Goal: Task Accomplishment & Management: Complete application form

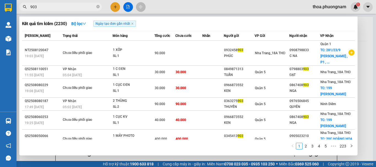
click at [356, 58] on div "Kết quả tìm kiếm ( 2230 ) Bộ lọc Ngày tạo đơn gần nhất Mã ĐH Trạng thái Món hàn…" at bounding box center [188, 86] width 338 height 139
click at [360, 58] on div at bounding box center [188, 83] width 376 height 167
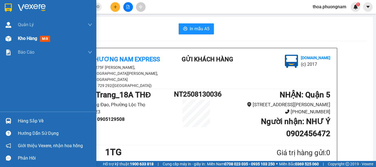
click at [50, 37] on span "mới" at bounding box center [45, 39] width 10 height 6
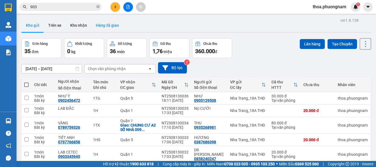
click at [100, 24] on button "Hàng đã giao" at bounding box center [107, 25] width 32 height 13
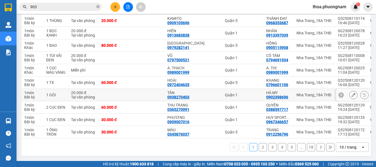
scroll to position [84, 0]
click at [113, 9] on button at bounding box center [115, 7] width 10 height 10
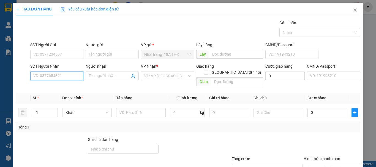
click at [64, 77] on input "SĐT Người Nhận" at bounding box center [56, 76] width 53 height 9
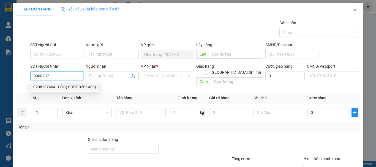
click at [65, 83] on div "0908237404 - LỘC( CODE 02B1A03)" at bounding box center [64, 87] width 69 height 9
type input "0908237404"
type input "LỘC( CODE 02B1A03)"
checkbox input "true"
type input "TCS 49 TRƯỜNG SƠN, QUẬN TÂN BÌNH, (GTN 500)"
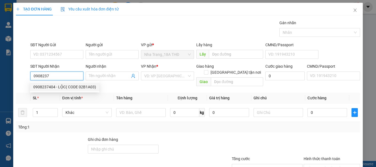
type input "500.000"
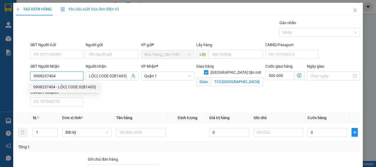
drag, startPoint x: 69, startPoint y: 74, endPoint x: 0, endPoint y: 88, distance: 69.9
click at [0, 88] on div "TẠO ĐƠN HÀNG Yêu cầu xuất hóa đơn điện tử Transit Pickup Surcharge Ids Transit …" at bounding box center [188, 83] width 376 height 167
type input "0908237404"
click at [84, 70] on div "Người nhận LỘC( CODE 02B1A03)" at bounding box center [111, 76] width 55 height 26
drag, startPoint x: 62, startPoint y: 78, endPoint x: 0, endPoint y: 78, distance: 62.5
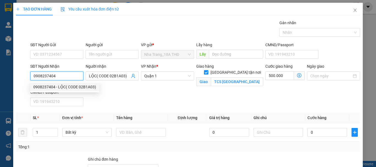
click at [0, 78] on div "TẠO ĐƠN HÀNG Yêu cầu xuất hóa đơn điện tử Transit Pickup Surcharge Ids Transit …" at bounding box center [188, 83] width 376 height 167
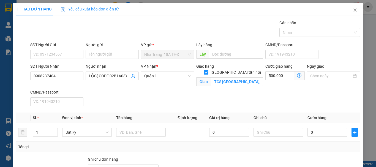
click at [69, 81] on div "SĐT Người Nhận 0908237404" at bounding box center [56, 72] width 53 height 19
drag, startPoint x: 68, startPoint y: 76, endPoint x: 7, endPoint y: 79, distance: 61.4
click at [7, 79] on div "TẠO ĐƠN HÀNG Yêu cầu xuất hóa đơn điện tử Transit Pickup Surcharge Ids Transit …" at bounding box center [188, 83] width 376 height 167
click at [150, 135] on input "text" at bounding box center [141, 132] width 50 height 9
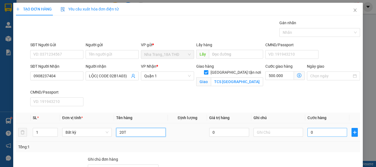
type input "20T"
click at [320, 132] on input "0" at bounding box center [327, 132] width 40 height 9
type input "1"
type input "500.001"
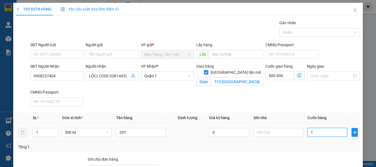
type input "10"
type input "500.010"
type input "100"
type input "500.100"
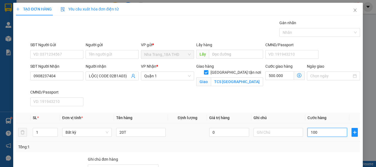
type input "500.100"
type input "1.000"
type input "501.000"
type input "1.000.000"
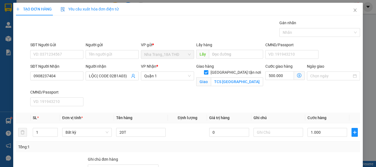
type input "1.500.000"
click at [302, 147] on div "Tổng: 1" at bounding box center [188, 147] width 340 height 6
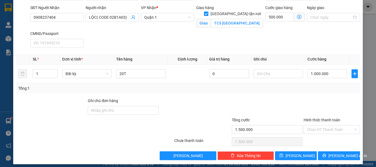
scroll to position [62, 0]
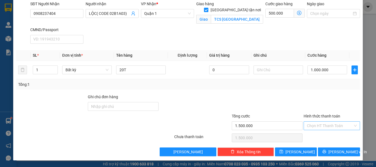
click at [321, 126] on input "Hình thức thanh toán" at bounding box center [330, 126] width 46 height 8
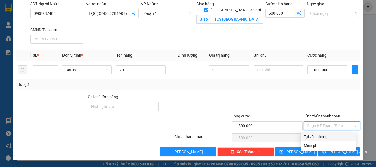
click at [312, 136] on div "Tại văn phòng" at bounding box center [328, 137] width 49 height 6
type input "0"
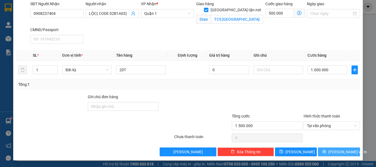
click at [334, 152] on span "[PERSON_NAME] và In" at bounding box center [347, 152] width 39 height 6
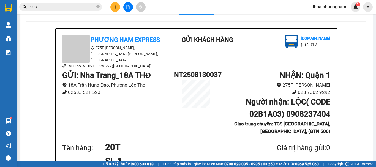
scroll to position [37, 0]
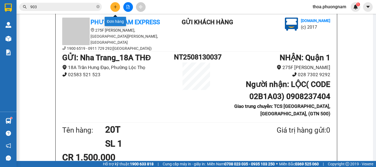
click at [113, 6] on icon "plus" at bounding box center [115, 7] width 4 height 4
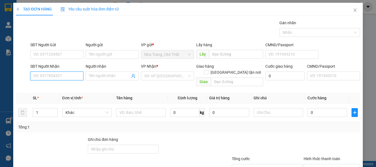
click at [50, 75] on input "SĐT Người Nhận" at bounding box center [56, 76] width 53 height 9
click at [55, 85] on div "0942818908 - BẢO" at bounding box center [56, 87] width 46 height 6
type input "0942818908"
type input "BẢO"
checkbox input "true"
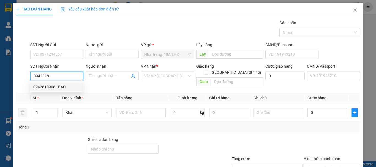
type input "KHO TCS QUỐC TẾ, [GEOGRAPHIC_DATA], [GEOGRAPHIC_DATA], [GEOGRAPHIC_DATA] (GTN 1…"
type input "180.000"
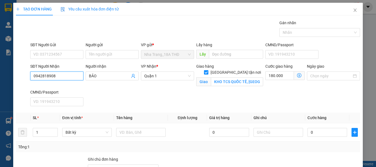
type input "0942818908"
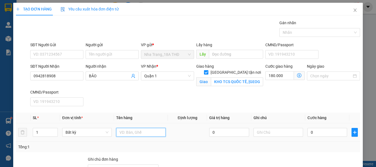
click at [143, 129] on input "text" at bounding box center [141, 132] width 50 height 9
type input "2T"
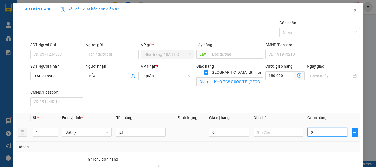
click at [316, 134] on input "0" at bounding box center [327, 132] width 40 height 9
type input "1"
type input "180.001"
type input "10"
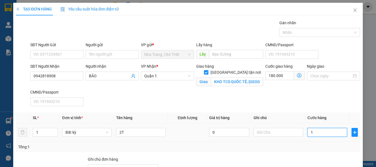
type input "180.010"
type input "100"
type input "180.100"
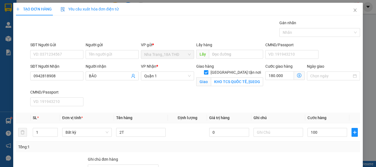
type input "100.000"
type input "280.000"
click at [313, 144] on div "Tổng: 1" at bounding box center [188, 147] width 340 height 6
click at [272, 79] on input "180.000" at bounding box center [279, 75] width 29 height 9
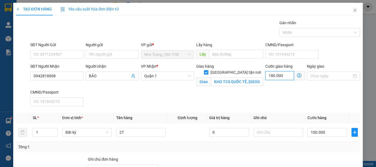
type input "100.001"
type input "1"
type input "100.012"
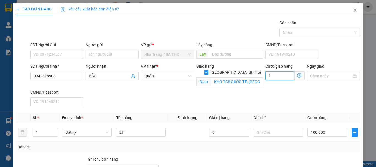
type input "12"
type input "100.120"
type input "120.000"
type input "220.000"
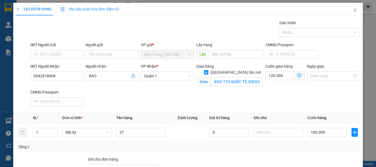
click at [297, 72] on span at bounding box center [299, 75] width 11 height 9
click at [297, 76] on icon "dollar-circle" at bounding box center [299, 75] width 4 height 4
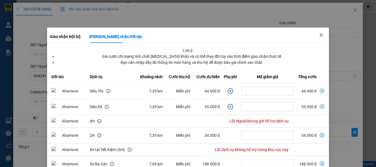
click at [319, 37] on icon "close" at bounding box center [321, 35] width 4 height 4
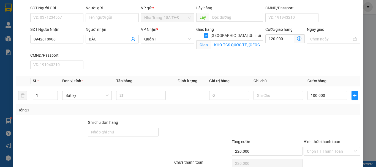
scroll to position [62, 0]
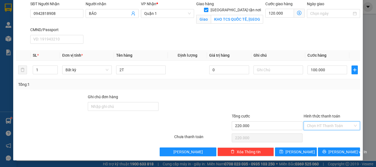
click at [325, 123] on input "Hình thức thanh toán" at bounding box center [330, 126] width 46 height 8
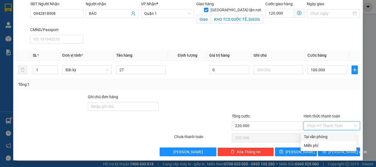
click at [315, 140] on div "Tại văn phòng" at bounding box center [329, 136] width 56 height 9
type input "0"
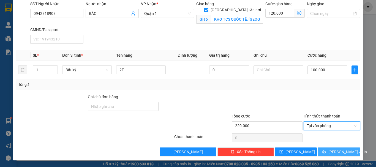
click at [340, 154] on span "[PERSON_NAME] và In" at bounding box center [347, 152] width 39 height 6
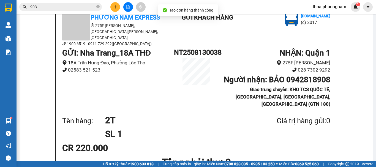
scroll to position [44, 0]
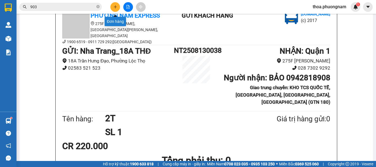
click at [115, 6] on icon "plus" at bounding box center [115, 7] width 4 height 4
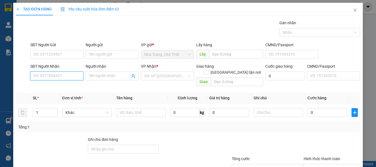
click at [37, 73] on input "SĐT Người Nhận" at bounding box center [56, 76] width 53 height 9
click at [48, 89] on div "0909160249 - ĐÀO" at bounding box center [56, 87] width 46 height 6
type input "0909160249"
type input "ĐÀO"
type input "0909160249"
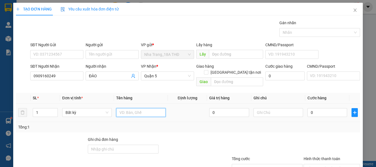
click at [138, 108] on input "text" at bounding box center [141, 112] width 50 height 9
type input "1T"
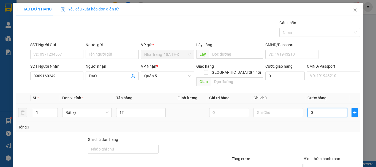
click at [311, 108] on input "0" at bounding box center [327, 112] width 40 height 9
type input "2"
type input "20"
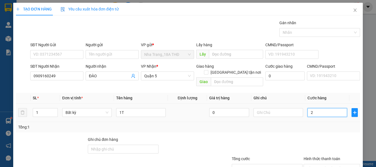
type input "20"
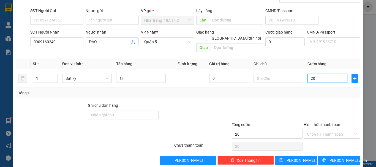
scroll to position [37, 0]
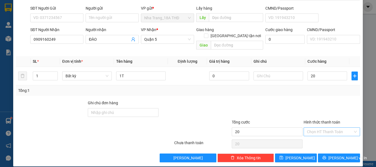
type input "20.000"
click at [334, 128] on input "Hình thức thanh toán" at bounding box center [330, 132] width 46 height 8
click at [333, 134] on div "Tại văn phòng" at bounding box center [328, 137] width 49 height 6
type input "0"
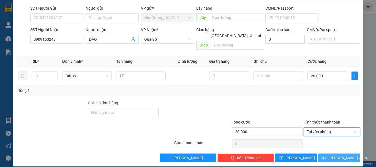
click at [333, 155] on span "[PERSON_NAME] và In" at bounding box center [347, 158] width 39 height 6
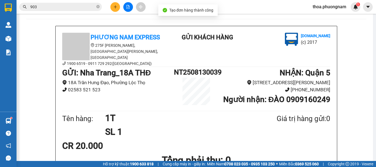
scroll to position [23, 0]
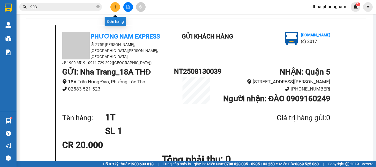
click at [111, 5] on button at bounding box center [115, 7] width 10 height 10
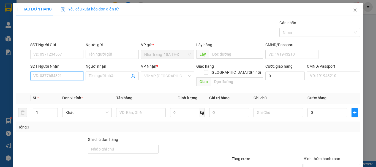
click at [48, 74] on input "SĐT Người Nhận" at bounding box center [56, 76] width 53 height 9
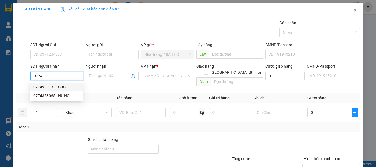
click at [54, 88] on div "0774920132 - CÚC" at bounding box center [56, 87] width 46 height 6
type input "0774920132"
type input "CÚC"
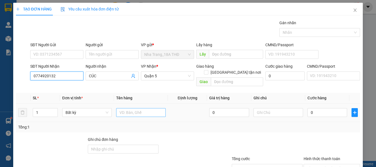
type input "0774920132"
click at [120, 108] on input "text" at bounding box center [141, 112] width 50 height 9
type input "1T"
click at [325, 111] on div "0" at bounding box center [327, 112] width 40 height 11
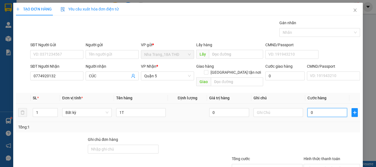
click at [315, 110] on input "0" at bounding box center [327, 112] width 40 height 9
type input "4"
type input "40"
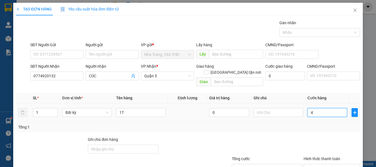
type input "40"
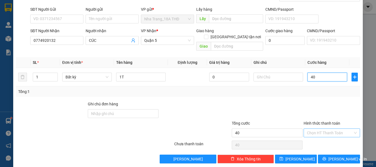
scroll to position [37, 0]
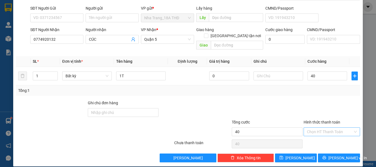
type input "40.000"
drag, startPoint x: 313, startPoint y: 127, endPoint x: 311, endPoint y: 134, distance: 7.9
click at [313, 128] on input "Hình thức thanh toán" at bounding box center [330, 132] width 46 height 8
drag, startPoint x: 311, startPoint y: 134, endPoint x: 312, endPoint y: 138, distance: 4.3
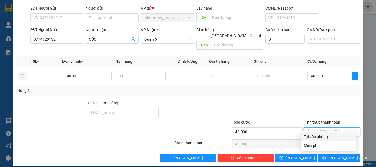
click at [311, 135] on div "Tại văn phòng" at bounding box center [328, 137] width 49 height 6
type input "0"
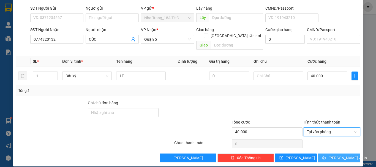
drag, startPoint x: 328, startPoint y: 153, endPoint x: 350, endPoint y: 134, distance: 28.7
click at [331, 154] on button "[PERSON_NAME] và In" at bounding box center [339, 158] width 42 height 9
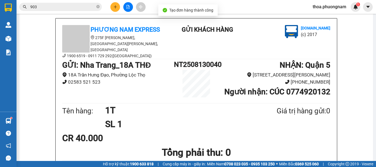
scroll to position [31, 0]
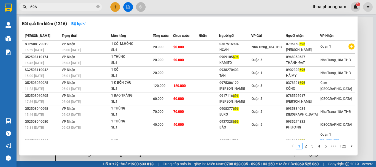
click at [3, 3] on section "Kết quả tìm kiếm ( 1216 ) Bộ lọc Mã ĐH Trạng thái Món hàng Tổng cước Chưa cước …" at bounding box center [188, 83] width 376 height 167
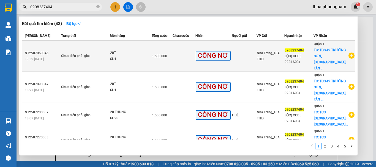
type input "0908237404"
click at [185, 57] on td at bounding box center [184, 56] width 23 height 31
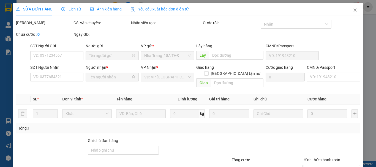
type input "0908237404"
checkbox input "true"
type input "TCS 49 TRƯỜNG SƠN, Q, [GEOGRAPHIC_DATA], GTN 500"
type input "1.500.000"
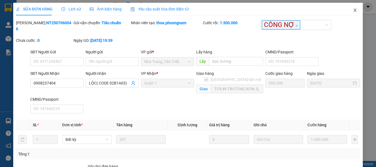
click at [347, 11] on span "Close" at bounding box center [354, 10] width 15 height 15
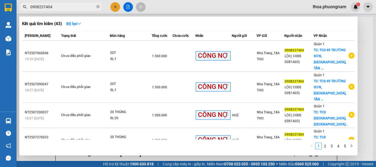
click at [80, 5] on input "0908237404" at bounding box center [62, 7] width 65 height 6
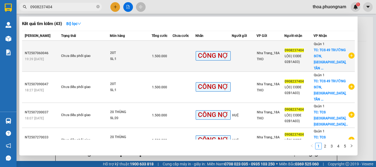
click at [120, 53] on div "20T" at bounding box center [130, 53] width 41 height 6
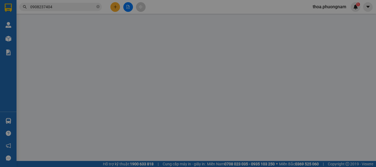
type input "0908237404"
checkbox input "true"
type input "TCS 49 TRƯỜNG SƠN, Q, [GEOGRAPHIC_DATA], GTN 500"
type input "1.500.000"
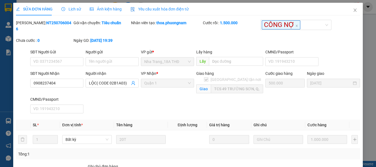
click at [100, 6] on div "Ảnh kiện hàng" at bounding box center [106, 9] width 32 height 13
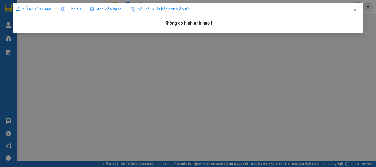
click at [72, 10] on span "Lịch sử" at bounding box center [71, 9] width 20 height 4
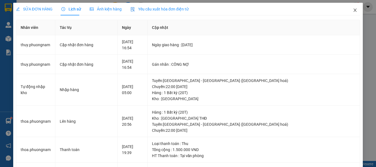
click at [354, 11] on icon "close" at bounding box center [355, 10] width 3 height 3
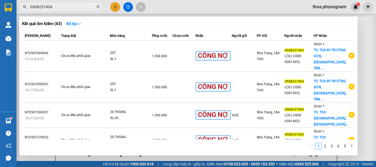
click at [83, 6] on input "0908237404" at bounding box center [62, 7] width 65 height 6
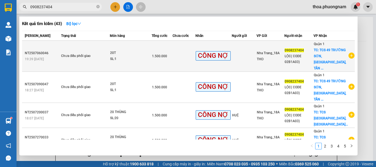
click at [116, 45] on td "20T SL: 1" at bounding box center [131, 56] width 42 height 31
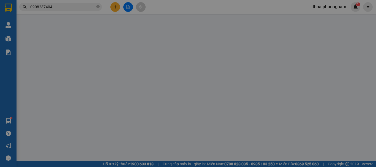
type input "0908237404"
checkbox input "true"
type input "TCS 49 TRƯỜNG SƠN, Q, [GEOGRAPHIC_DATA], GTN 500"
type input "1.500.000"
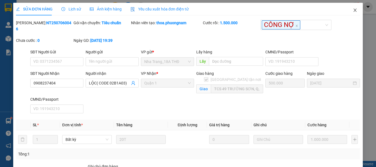
click at [353, 12] on icon "close" at bounding box center [355, 10] width 4 height 4
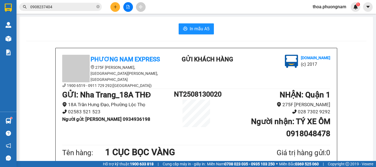
click at [97, 8] on icon "close-circle" at bounding box center [97, 6] width 3 height 3
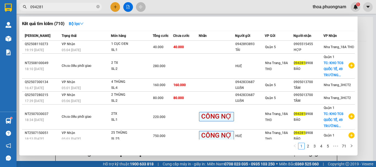
type input "0942818"
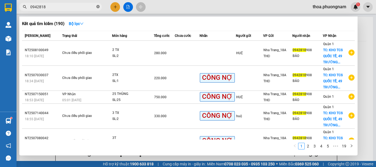
click at [98, 5] on icon "close-circle" at bounding box center [97, 6] width 3 height 3
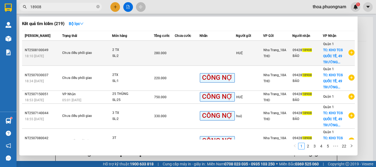
type input "18908"
click at [149, 53] on div "2 TX" at bounding box center [132, 50] width 41 height 6
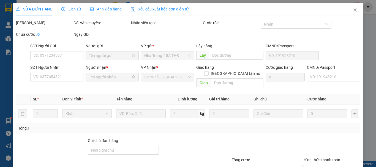
type input "0942818908"
checkbox input "true"
type input "KHO TCS QUỐC TẾ, [GEOGRAPHIC_DATA], [GEOGRAPHIC_DATA], [GEOGRAPHIC_DATA] (GTN 1…"
type input "280.000"
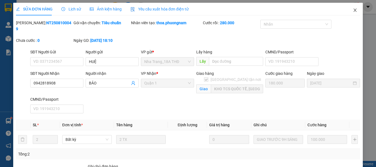
click at [353, 9] on icon "close" at bounding box center [355, 10] width 4 height 4
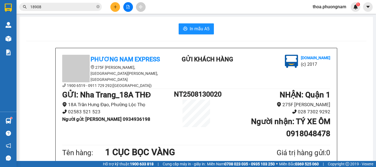
click at [72, 3] on span "18908" at bounding box center [60, 7] width 83 height 8
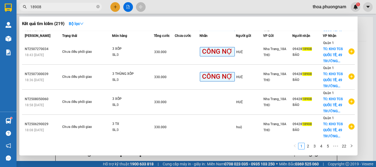
scroll to position [140, 0]
click at [309, 144] on link "2" at bounding box center [308, 146] width 6 height 6
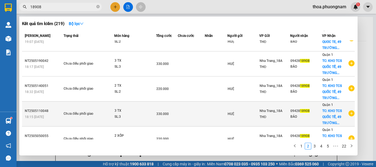
scroll to position [112, 0]
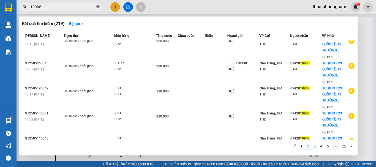
click at [98, 7] on icon "close-circle" at bounding box center [97, 6] width 3 height 3
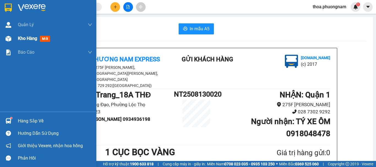
drag, startPoint x: 42, startPoint y: 41, endPoint x: 53, endPoint y: 35, distance: 12.1
click at [42, 41] on span "mới" at bounding box center [45, 39] width 10 height 6
click at [43, 38] on span "mới" at bounding box center [45, 39] width 10 height 6
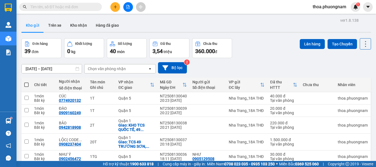
click at [146, 35] on div "ver 1.8.138 Kho gửi Trên xe Kho nhận Hàng đã giao Đơn hàng 39 đơn Khối lượng 0 …" at bounding box center [196, 135] width 354 height 237
click at [26, 84] on span at bounding box center [26, 85] width 4 height 4
click at [26, 82] on input "checkbox" at bounding box center [26, 82] width 0 height 0
checkbox input "true"
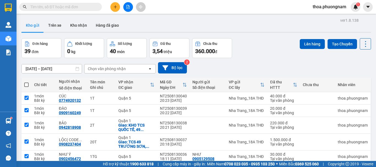
checkbox input "true"
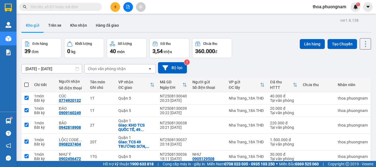
checkbox input "true"
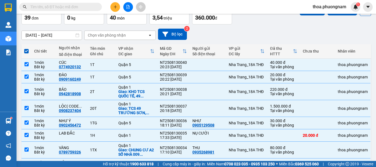
scroll to position [91, 0]
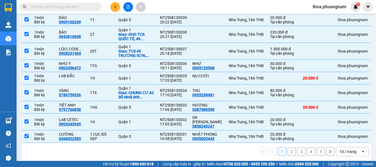
click at [344, 149] on div "10 / trang" at bounding box center [347, 152] width 17 height 6
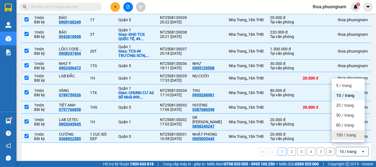
click at [344, 133] on span "100 / trang" at bounding box center [346, 135] width 20 height 6
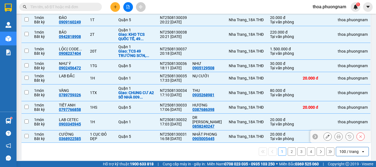
checkbox input "false"
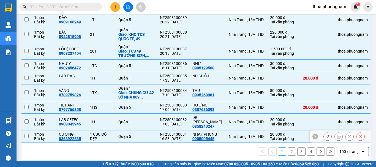
checkbox input "false"
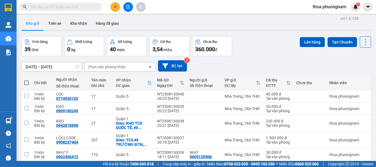
scroll to position [0, 0]
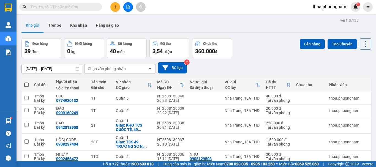
click at [28, 84] on span at bounding box center [26, 85] width 4 height 4
click at [26, 82] on input "checkbox" at bounding box center [26, 82] width 0 height 0
checkbox input "true"
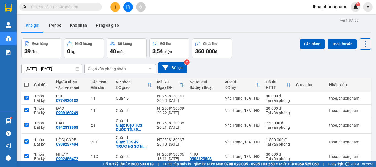
checkbox input "true"
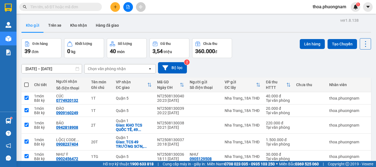
checkbox input "true"
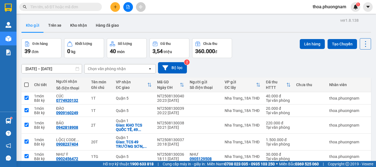
checkbox input "true"
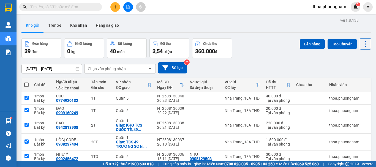
checkbox input "true"
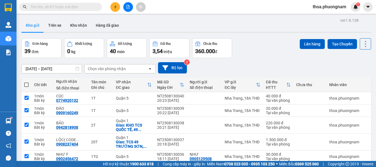
checkbox input "true"
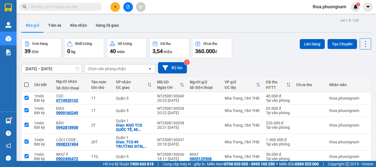
checkbox input "true"
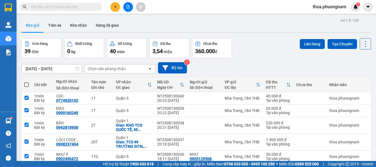
checkbox input "true"
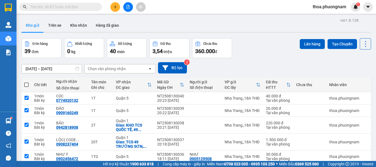
checkbox input "true"
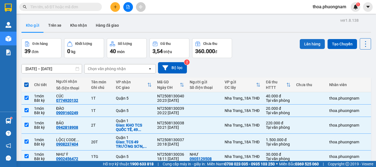
click at [309, 45] on button "Lên hàng" at bounding box center [312, 44] width 25 height 10
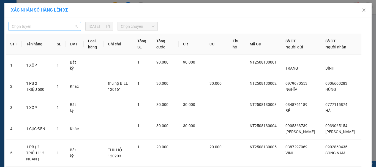
click at [58, 28] on span "Chọn tuyến" at bounding box center [45, 26] width 66 height 8
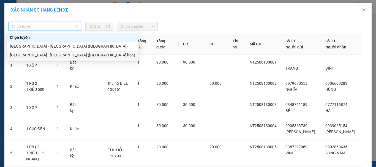
drag, startPoint x: 40, startPoint y: 55, endPoint x: 78, endPoint y: 39, distance: 40.7
click at [41, 55] on div "[GEOGRAPHIC_DATA] - [GEOGRAPHIC_DATA] ([GEOGRAPHIC_DATA] hoá)" at bounding box center [72, 55] width 125 height 6
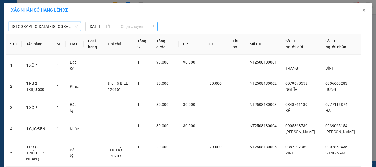
click at [135, 27] on span "Chọn chuyến" at bounding box center [138, 26] width 34 height 8
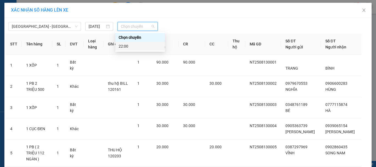
click at [125, 43] on div "22:00" at bounding box center [140, 46] width 43 height 6
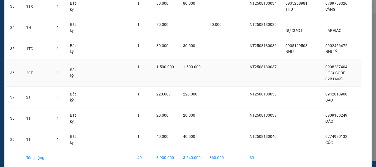
scroll to position [776, 0]
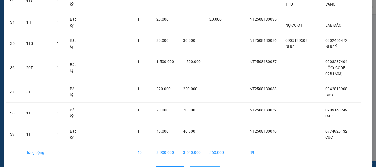
click at [203, 167] on span "Lên hàng" at bounding box center [208, 170] width 16 height 6
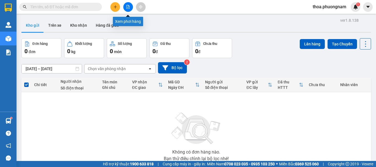
drag, startPoint x: 126, startPoint y: 7, endPoint x: 126, endPoint y: 12, distance: 5.0
click at [126, 8] on icon "file-add" at bounding box center [128, 7] width 4 height 4
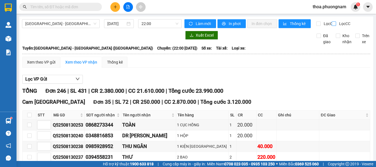
click at [332, 23] on input "Lọc CC" at bounding box center [334, 23] width 5 height 4
checkbox input "true"
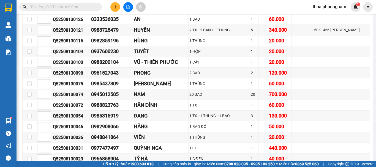
scroll to position [193, 0]
